Goal: Complete application form: Complete application form

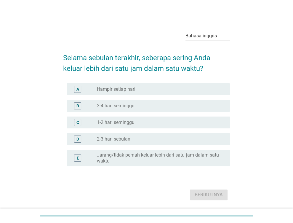
click at [213, 35] on font "panah_turun_bawah" at bounding box center [226, 35] width 121 height 7
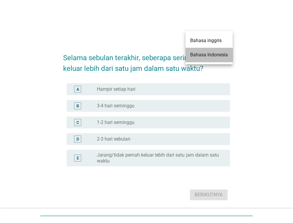
click at [219, 53] on font "Bahasa Indonesia" at bounding box center [209, 55] width 38 height 6
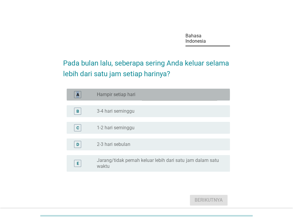
click at [80, 93] on div "A" at bounding box center [77, 94] width 7 height 7
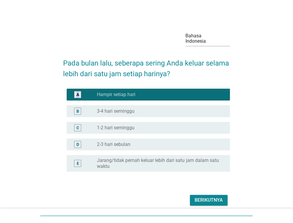
click at [212, 201] on font "Berikutnya" at bounding box center [209, 200] width 28 height 6
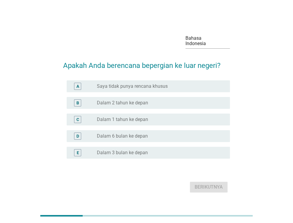
click at [144, 86] on font "Saya tidak punya rencana khusus" at bounding box center [132, 86] width 71 height 6
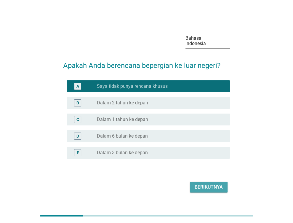
click at [207, 186] on font "Berikutnya" at bounding box center [209, 187] width 28 height 6
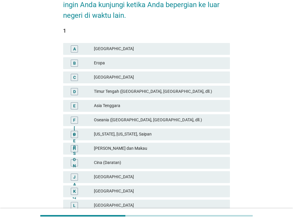
scroll to position [59, 0]
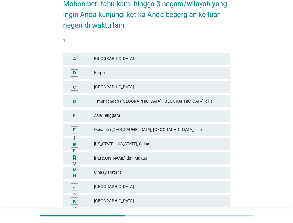
click at [102, 203] on font "[GEOGRAPHIC_DATA]" at bounding box center [114, 200] width 40 height 5
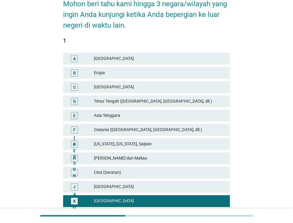
click at [135, 59] on font "[GEOGRAPHIC_DATA]" at bounding box center [159, 58] width 131 height 6
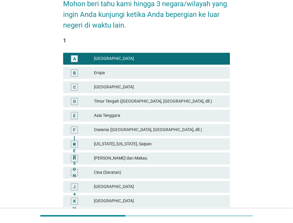
click at [148, 102] on font "Timur Tengah ([GEOGRAPHIC_DATA], [GEOGRAPHIC_DATA], dll.)" at bounding box center [153, 101] width 118 height 5
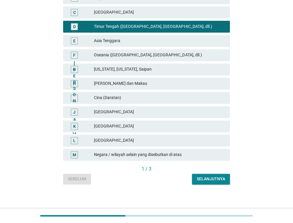
scroll to position [136, 0]
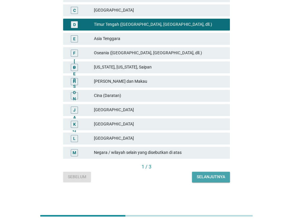
click at [201, 178] on font "Selanjutnya" at bounding box center [211, 176] width 28 height 5
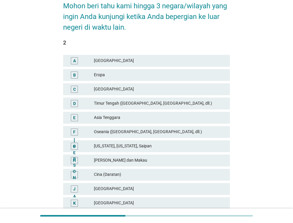
scroll to position [89, 0]
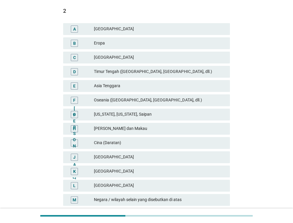
click at [106, 173] on font "[GEOGRAPHIC_DATA]" at bounding box center [114, 171] width 40 height 5
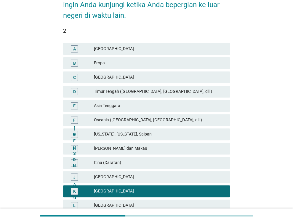
scroll to position [59, 0]
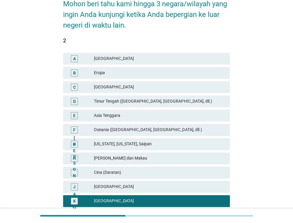
click at [127, 60] on font "[GEOGRAPHIC_DATA]" at bounding box center [159, 58] width 131 height 6
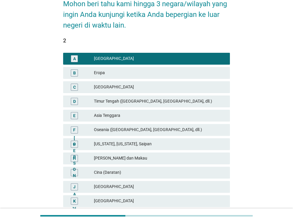
click at [155, 102] on font "Timur Tengah ([GEOGRAPHIC_DATA], [GEOGRAPHIC_DATA], dll.)" at bounding box center [153, 101] width 118 height 5
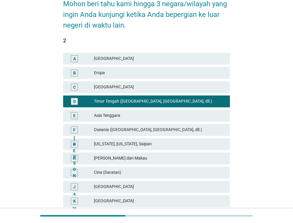
scroll to position [136, 0]
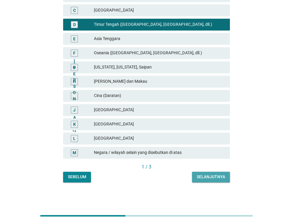
click at [209, 175] on font "Selanjutnya" at bounding box center [211, 176] width 28 height 5
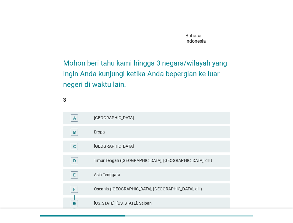
scroll to position [89, 0]
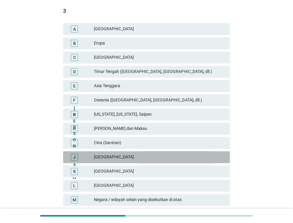
click at [103, 160] on font "[GEOGRAPHIC_DATA]" at bounding box center [159, 157] width 131 height 6
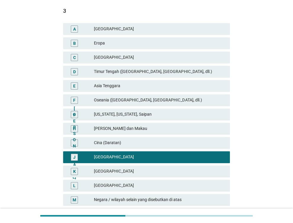
click at [107, 187] on font "[GEOGRAPHIC_DATA]" at bounding box center [114, 185] width 40 height 5
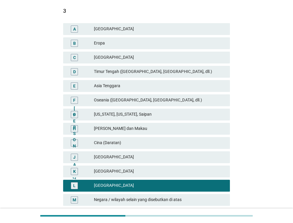
click at [123, 70] on font "Timur Tengah ([GEOGRAPHIC_DATA], [GEOGRAPHIC_DATA], dll.)" at bounding box center [153, 71] width 118 height 5
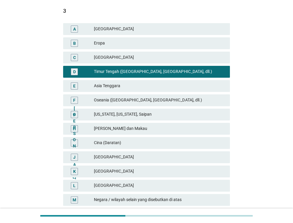
scroll to position [136, 0]
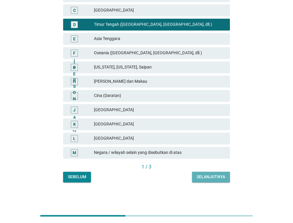
click at [215, 177] on font "Selanjutnya" at bounding box center [211, 176] width 28 height 5
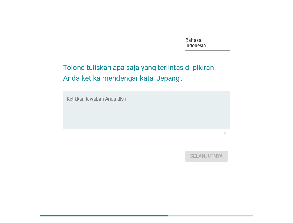
scroll to position [0, 0]
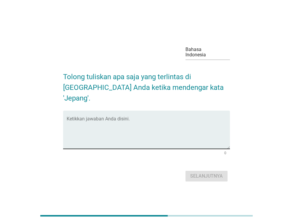
click at [137, 118] on textarea "Ketikkan jawaban Anda disini." at bounding box center [148, 133] width 163 height 31
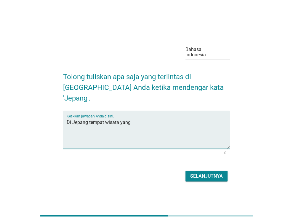
click at [89, 118] on textarea "Di Jepang tempat wisata yang" at bounding box center [148, 133] width 163 height 31
click at [152, 118] on textarea "Di Jepang banyak tempat wisata yang" at bounding box center [148, 133] width 163 height 31
type textarea "Di Jepang banyak tempat wisata yang banyak dikunjungi pata touris"
click at [206, 173] on font "Selanjutnya" at bounding box center [206, 176] width 33 height 6
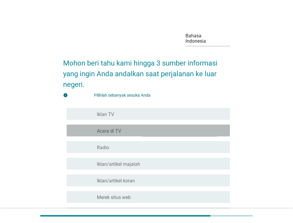
click at [122, 131] on div "garis besar kotak centang kosong Acara di TV" at bounding box center [161, 130] width 128 height 7
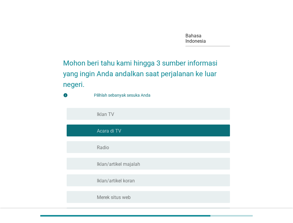
click at [136, 113] on div "garis besar kotak centang kosong Iklan TV" at bounding box center [161, 113] width 128 height 7
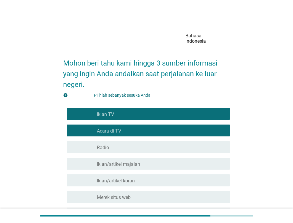
click at [135, 198] on div "garis besar kotak centang kosong Merek situs web" at bounding box center [161, 196] width 128 height 7
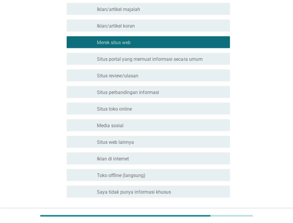
scroll to position [198, 0]
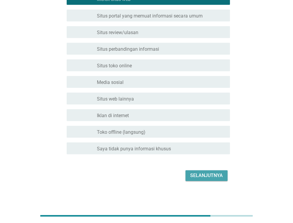
click at [204, 177] on font "Selanjutnya" at bounding box center [206, 176] width 33 height 6
